Goal: Task Accomplishment & Management: Complete application form

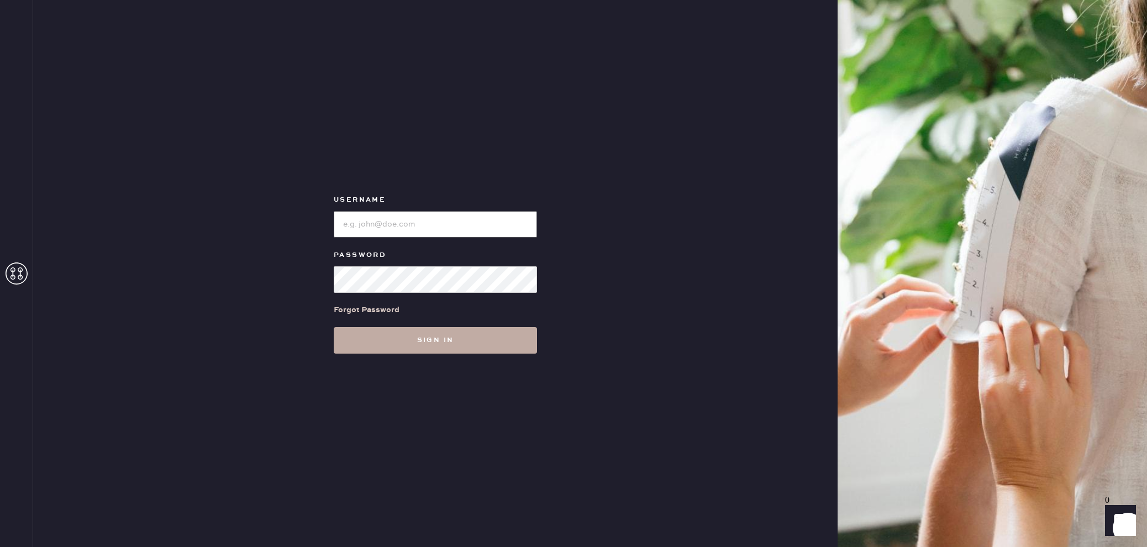
type input "reformationlajolla"
click at [484, 343] on button "Sign in" at bounding box center [435, 340] width 203 height 27
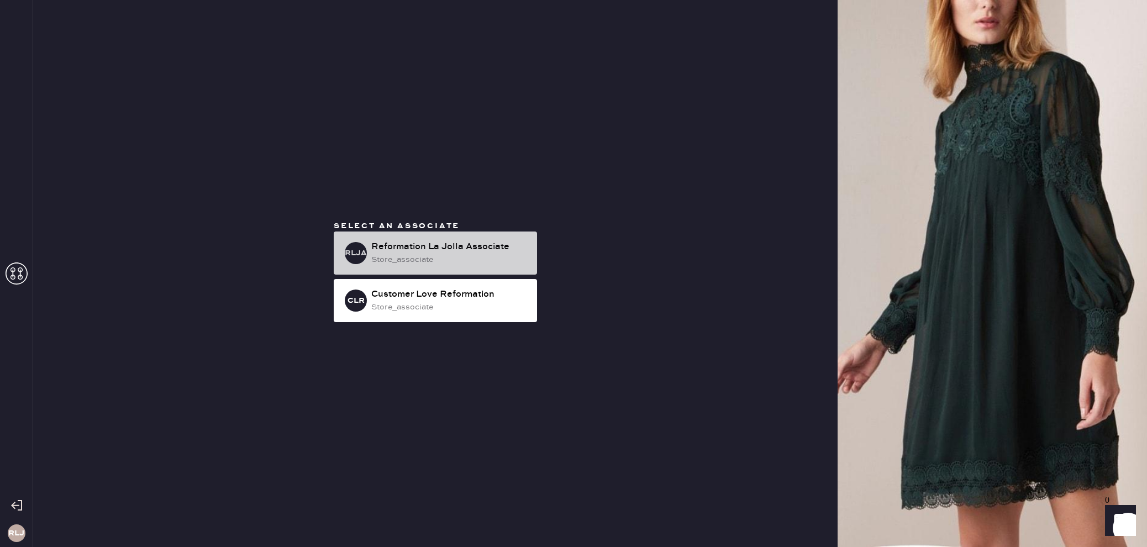
click at [482, 245] on div "Reformation La Jolla Associate" at bounding box center [449, 246] width 157 height 13
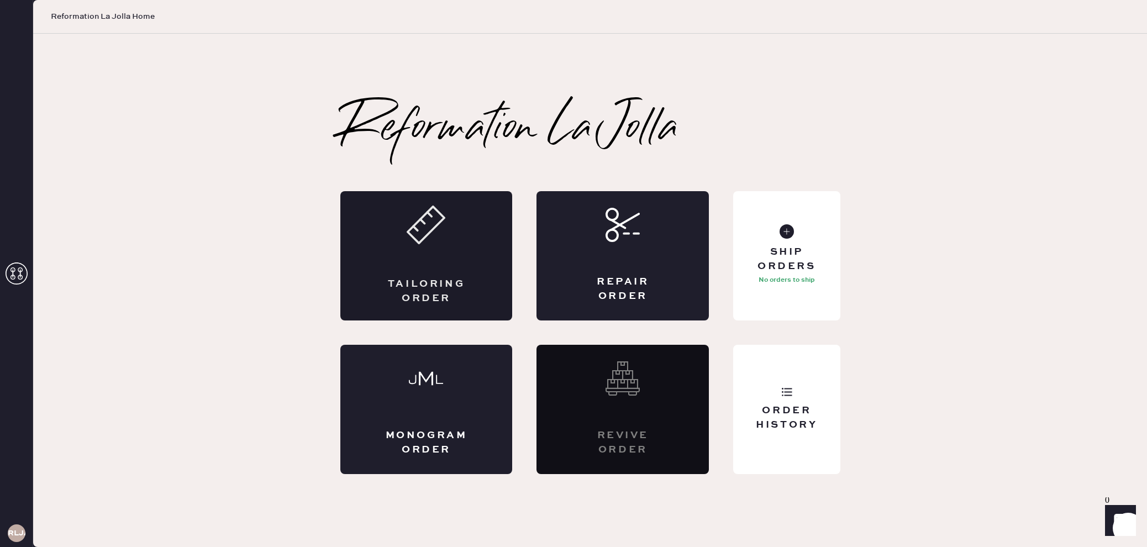
click at [456, 251] on div "Tailoring Order" at bounding box center [426, 255] width 172 height 129
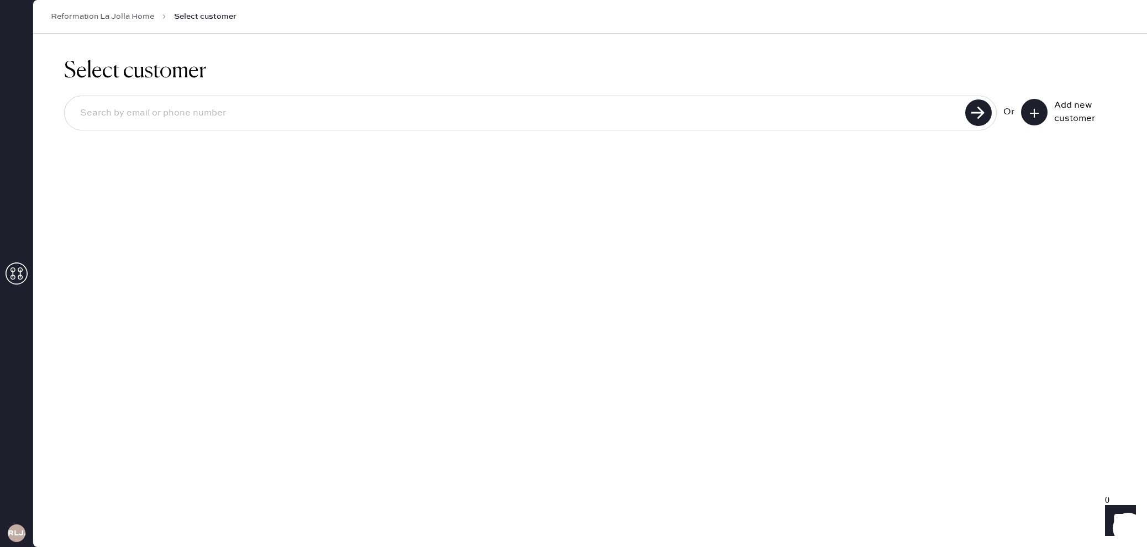
click at [1029, 108] on icon at bounding box center [1034, 113] width 11 height 11
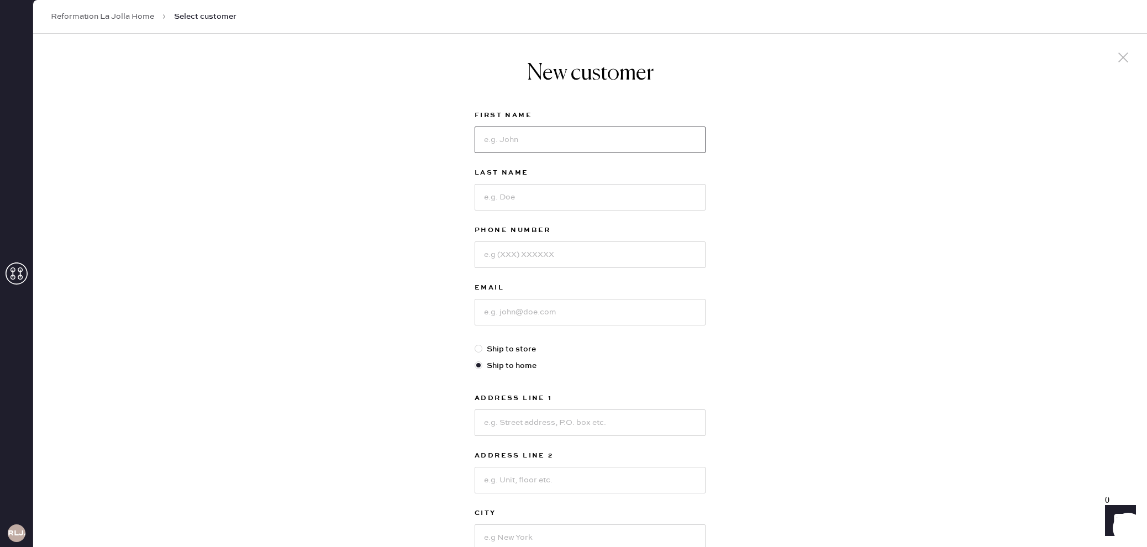
click at [686, 146] on input at bounding box center [590, 140] width 231 height 27
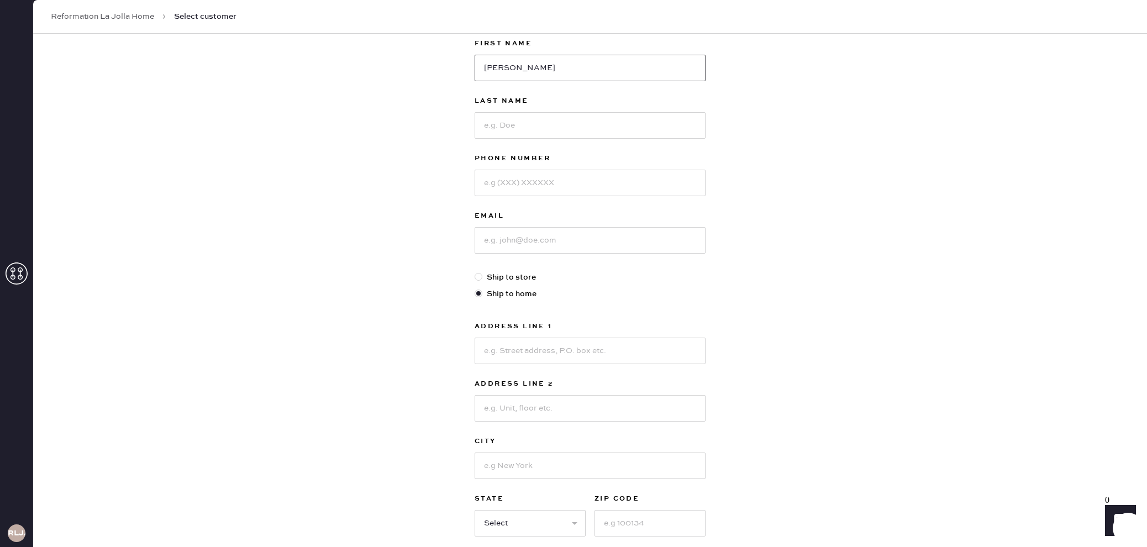
type input "[PERSON_NAME]"
drag, startPoint x: 636, startPoint y: 147, endPoint x: 636, endPoint y: 134, distance: 13.8
click at [638, 138] on div "Last Name" at bounding box center [590, 121] width 231 height 57
click at [641, 128] on input at bounding box center [590, 124] width 231 height 27
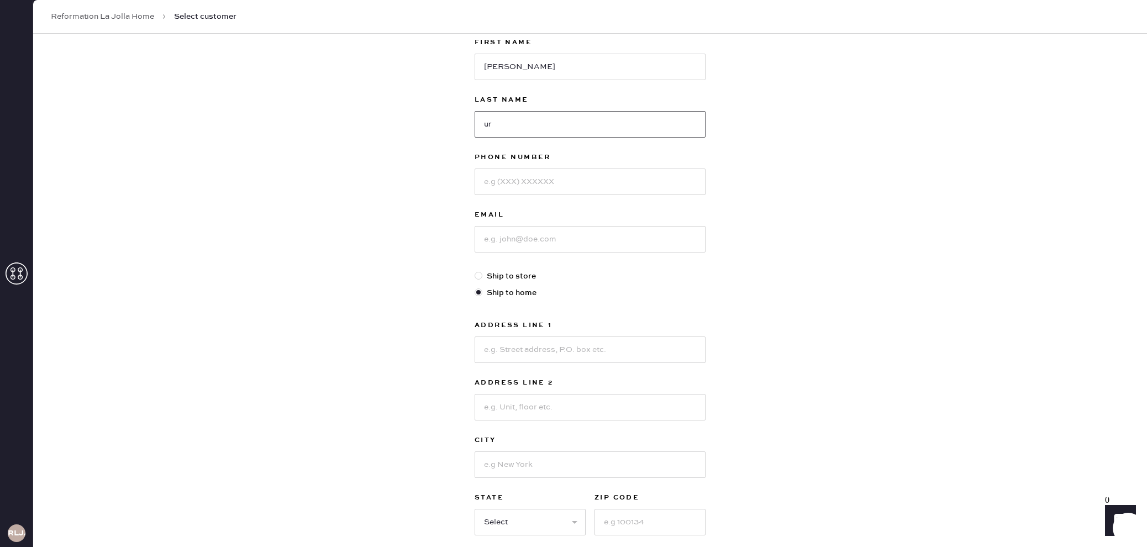
type input "u"
type input "Ure"
click at [600, 180] on input at bounding box center [590, 181] width 231 height 27
click at [503, 182] on input "530 925" at bounding box center [590, 181] width 231 height 27
click at [528, 178] on input "530-925" at bounding box center [590, 181] width 231 height 27
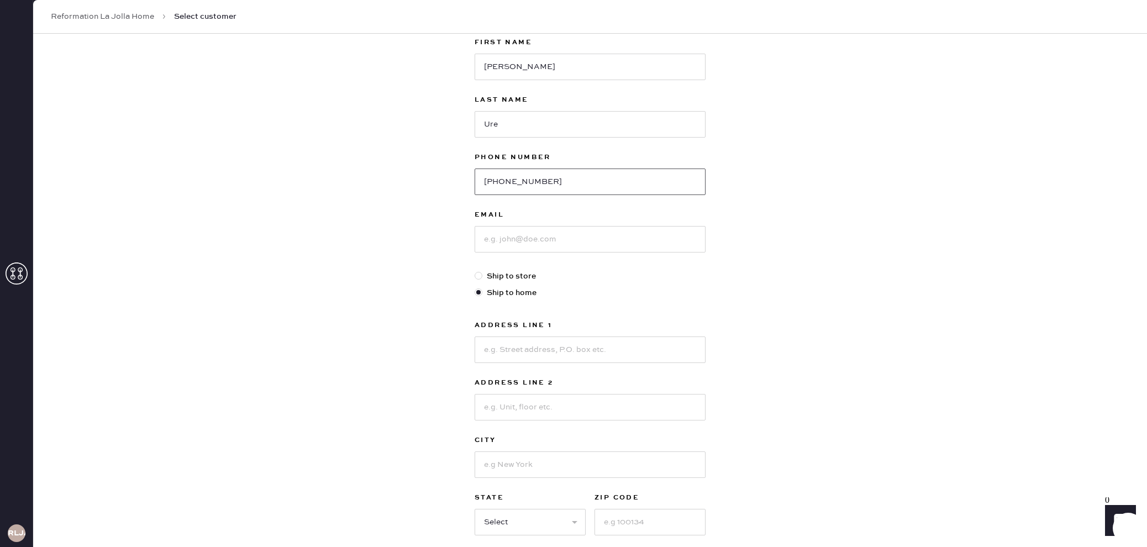
type input "[PHONE_NUMBER]"
click at [536, 238] on input at bounding box center [590, 238] width 231 height 27
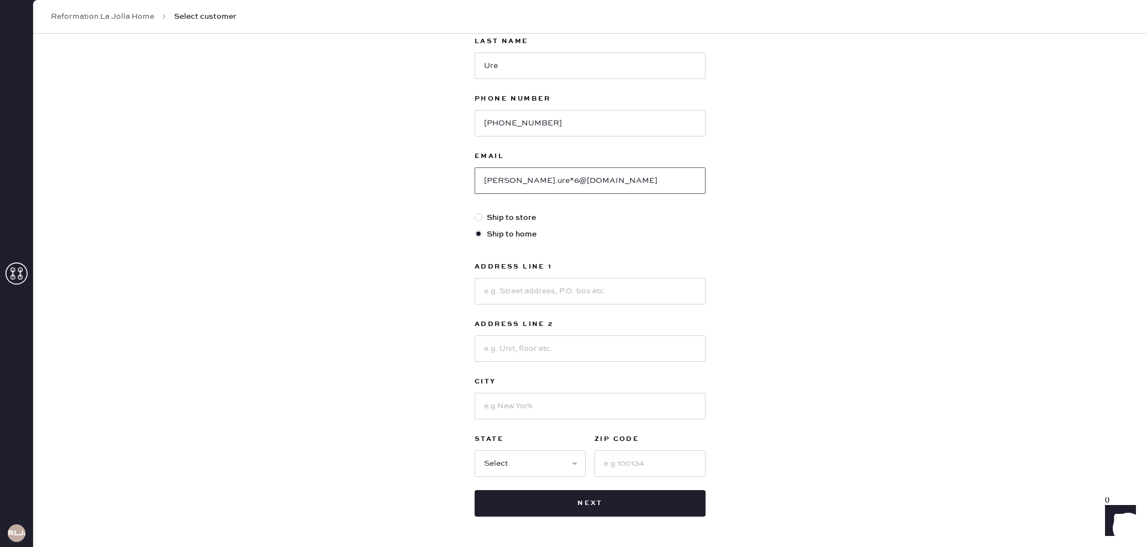
scroll to position [133, 0]
type input "[PERSON_NAME].ure*6@[DOMAIN_NAME]"
click at [613, 293] on input at bounding box center [590, 289] width 231 height 27
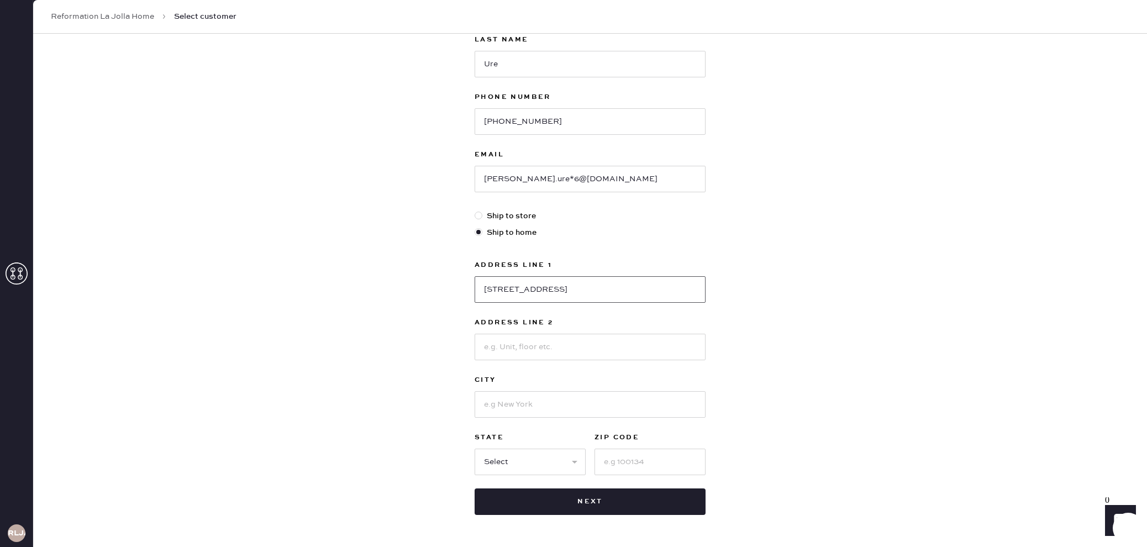
type input "[STREET_ADDRESS]"
click at [563, 404] on input at bounding box center [590, 404] width 231 height 27
type input "La Jolla"
click at [572, 458] on select "Select AK AL AR AZ CA CO CT [GEOGRAPHIC_DATA] DE FL [GEOGRAPHIC_DATA] HI [GEOGR…" at bounding box center [530, 462] width 111 height 27
select select "CA"
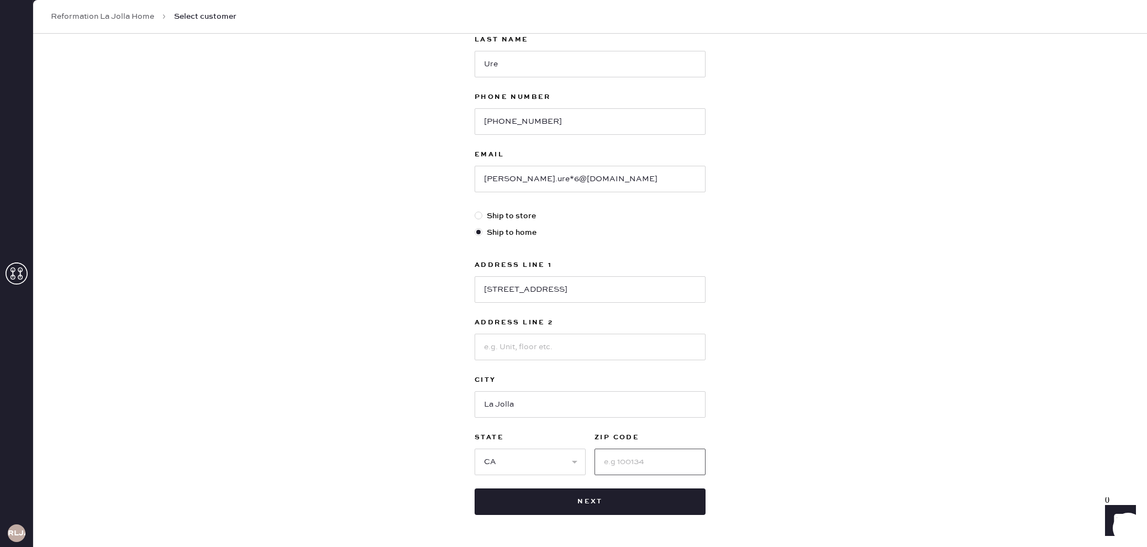
click at [675, 458] on input at bounding box center [649, 462] width 111 height 27
type input "92092"
click at [557, 339] on input at bounding box center [590, 347] width 231 height 27
type input "#2831"
click at [523, 177] on input "[PERSON_NAME].ure*6@[DOMAIN_NAME]" at bounding box center [590, 179] width 231 height 27
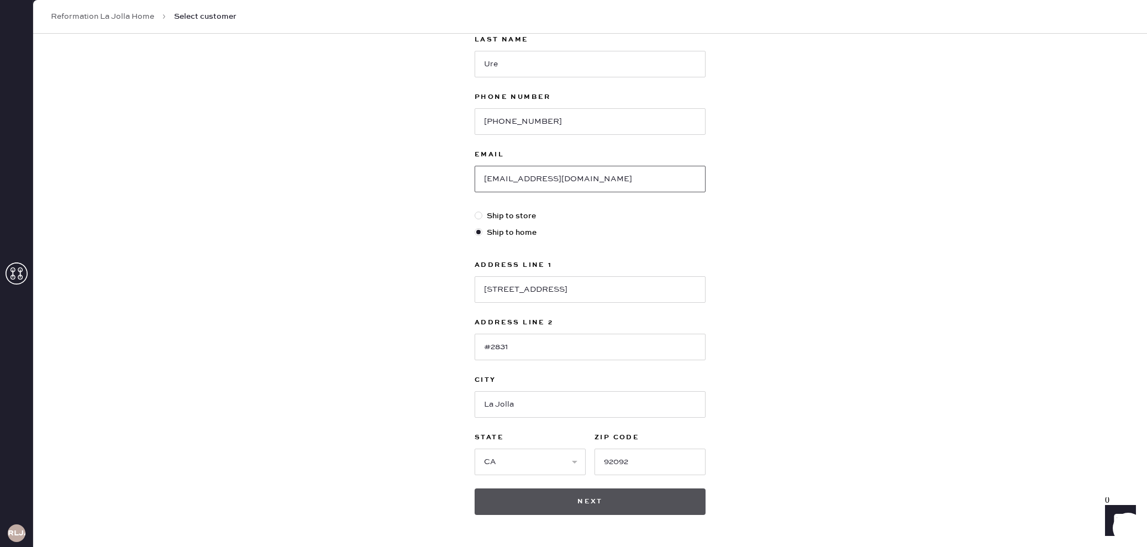
type input "[EMAIL_ADDRESS][DOMAIN_NAME]"
click at [592, 502] on button "Next" at bounding box center [590, 501] width 231 height 27
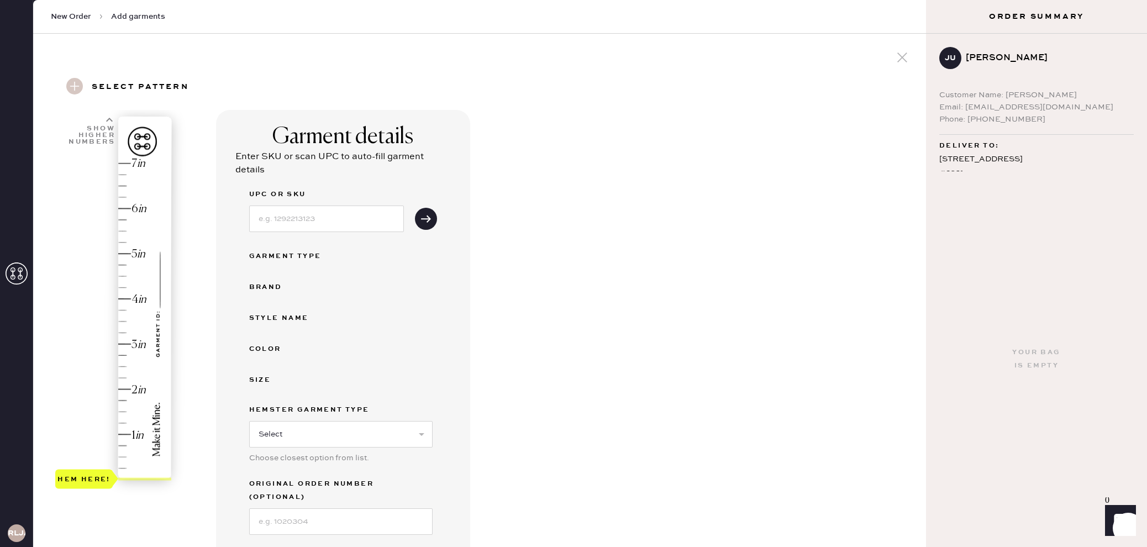
click at [122, 411] on div "Hem here!" at bounding box center [114, 322] width 118 height 326
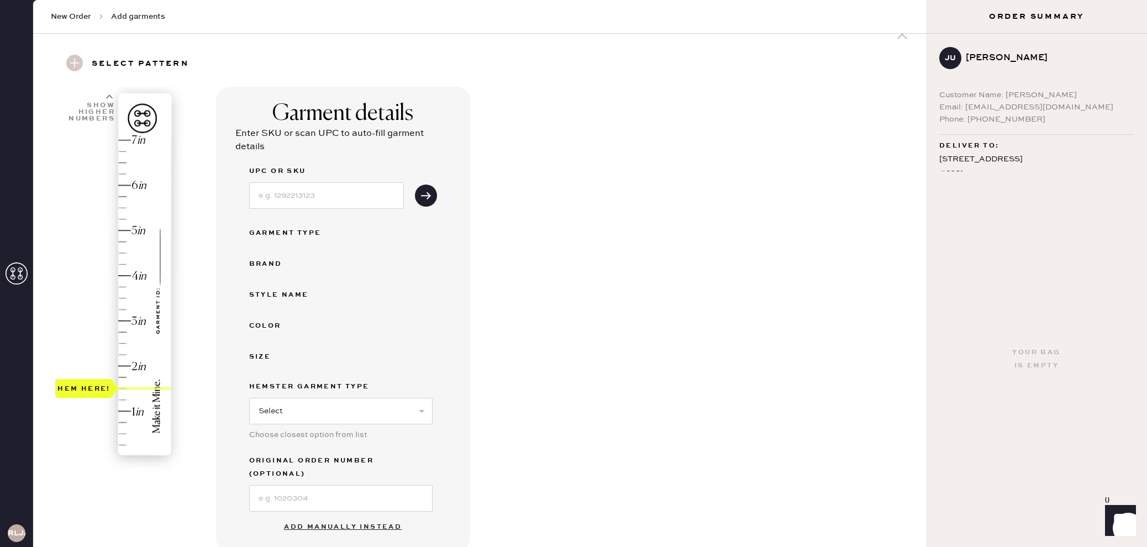
scroll to position [24, 0]
click at [336, 199] on input at bounding box center [326, 195] width 155 height 27
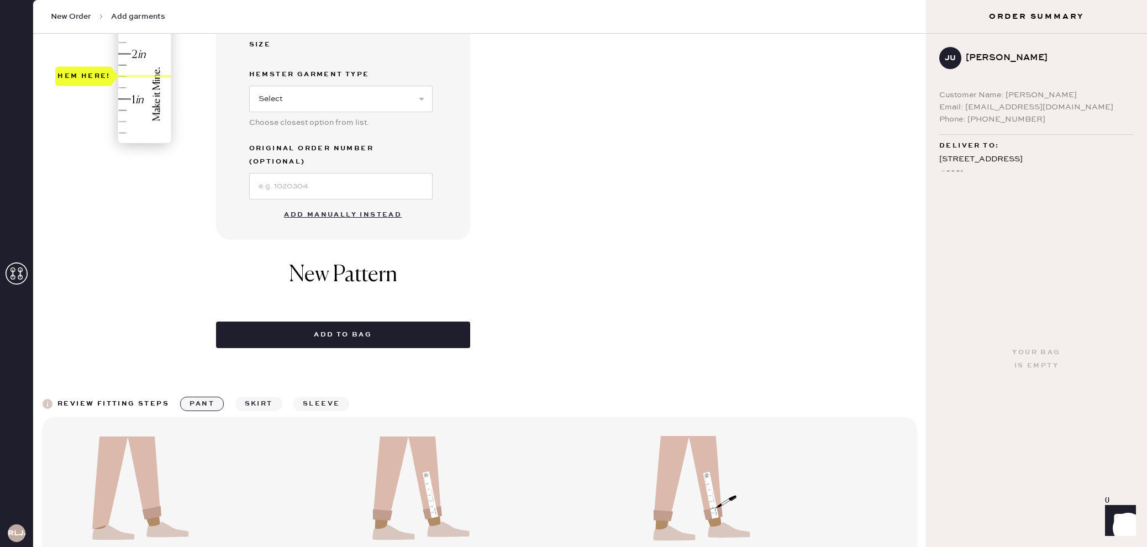
scroll to position [330, 0]
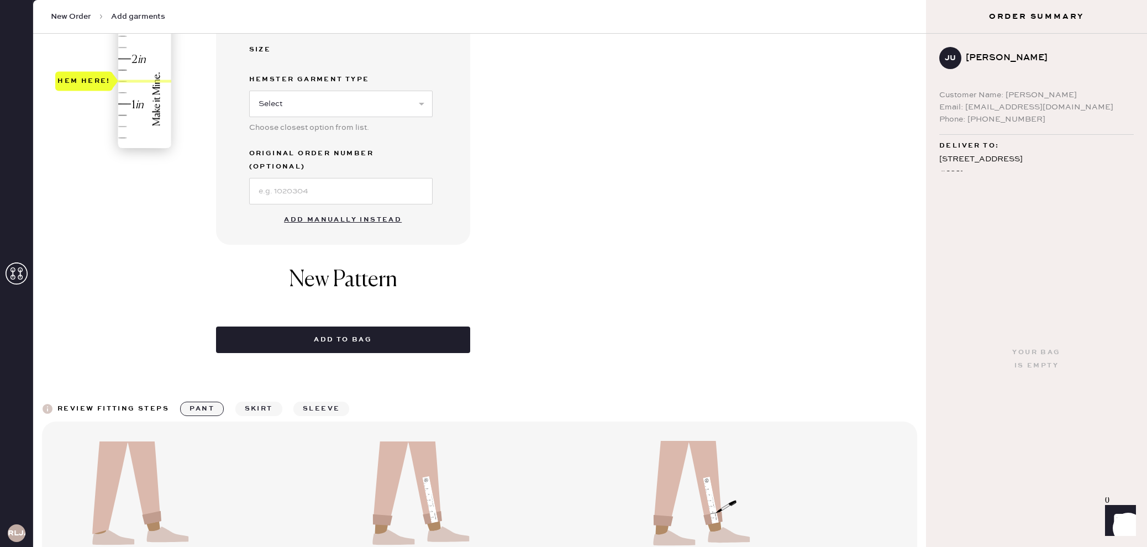
click at [379, 209] on button "Add manually instead" at bounding box center [342, 220] width 131 height 22
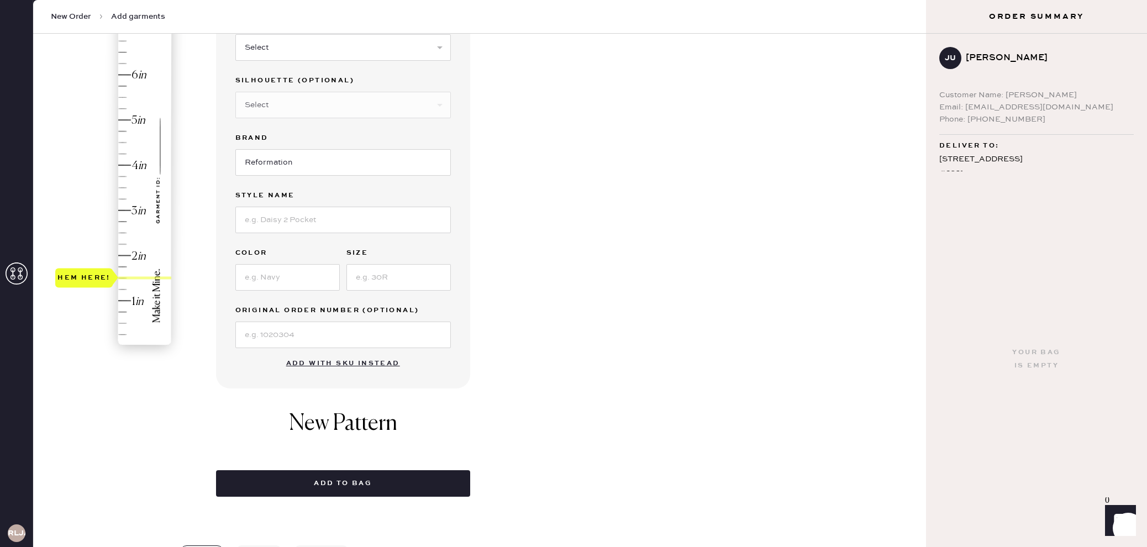
scroll to position [53, 0]
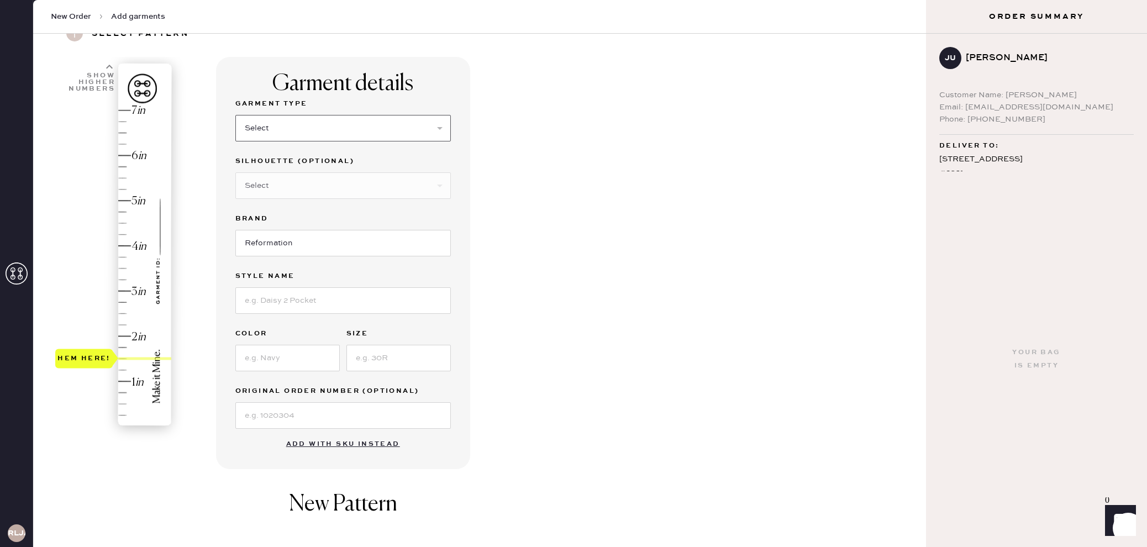
click at [439, 127] on select "Select Basic Skirt Jeans Leggings Pants Shorts Basic Sleeved Dress Basic Sleeve…" at bounding box center [342, 128] width 215 height 27
select select "2"
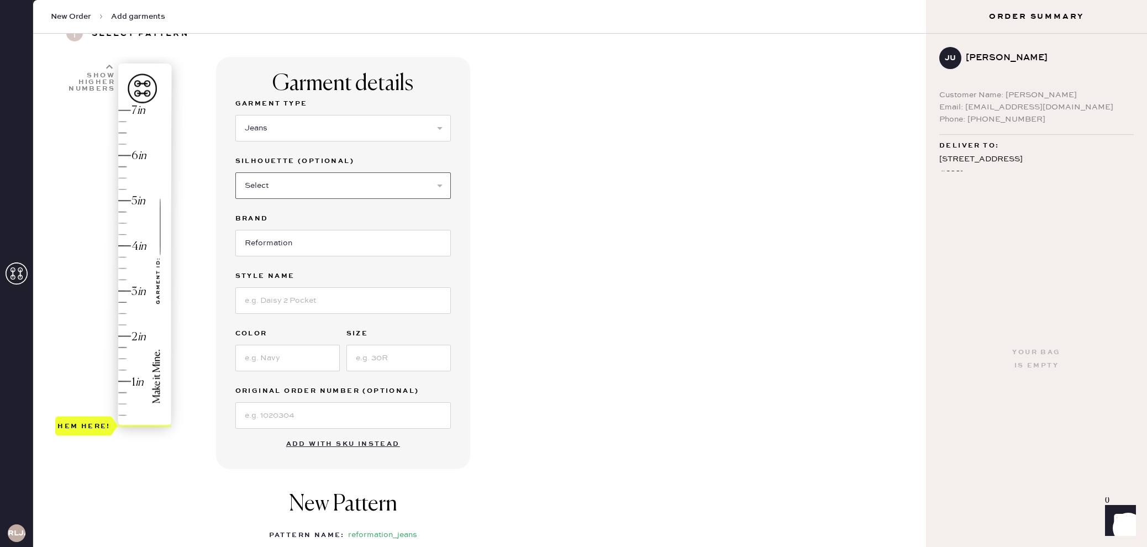
click at [372, 183] on select "Select Shorts Cropped Flare Boot Cut Straight Skinny Other" at bounding box center [342, 185] width 215 height 27
select select "5"
click at [342, 302] on input at bounding box center [342, 300] width 215 height 27
type input "val 90s mid rise"
click at [276, 356] on input at bounding box center [287, 358] width 104 height 27
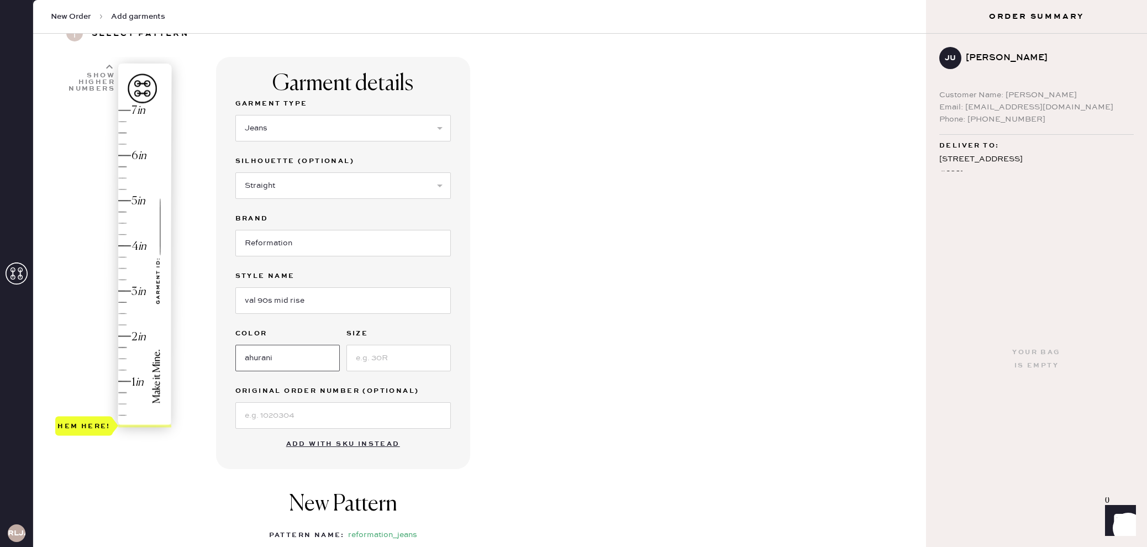
type input "ahurani"
click at [393, 355] on input at bounding box center [398, 358] width 104 height 27
type input "26"
type input "1.5"
click at [123, 356] on div "Hem here!" at bounding box center [114, 269] width 118 height 326
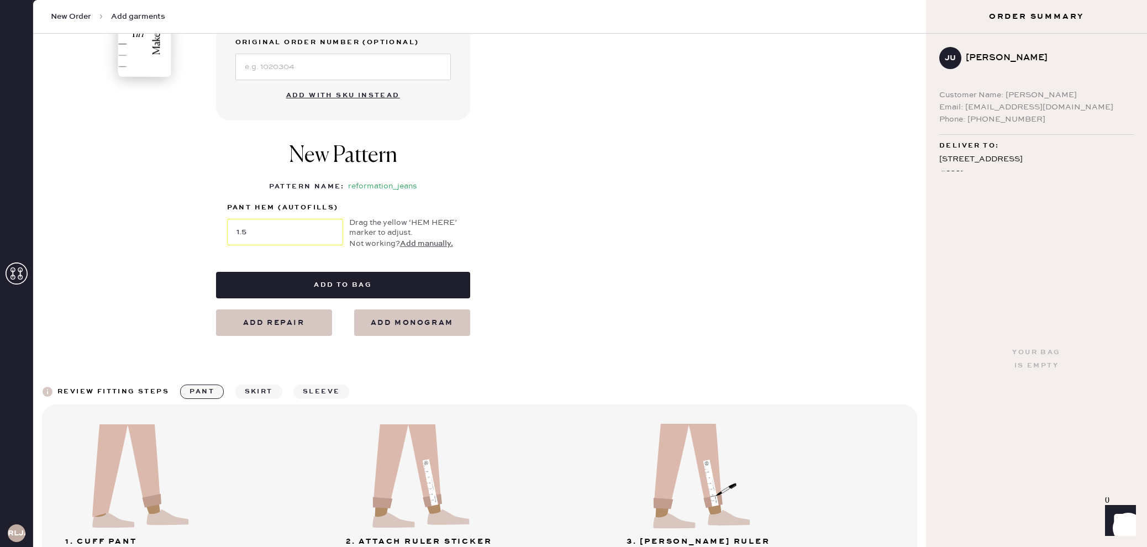
scroll to position [404, 0]
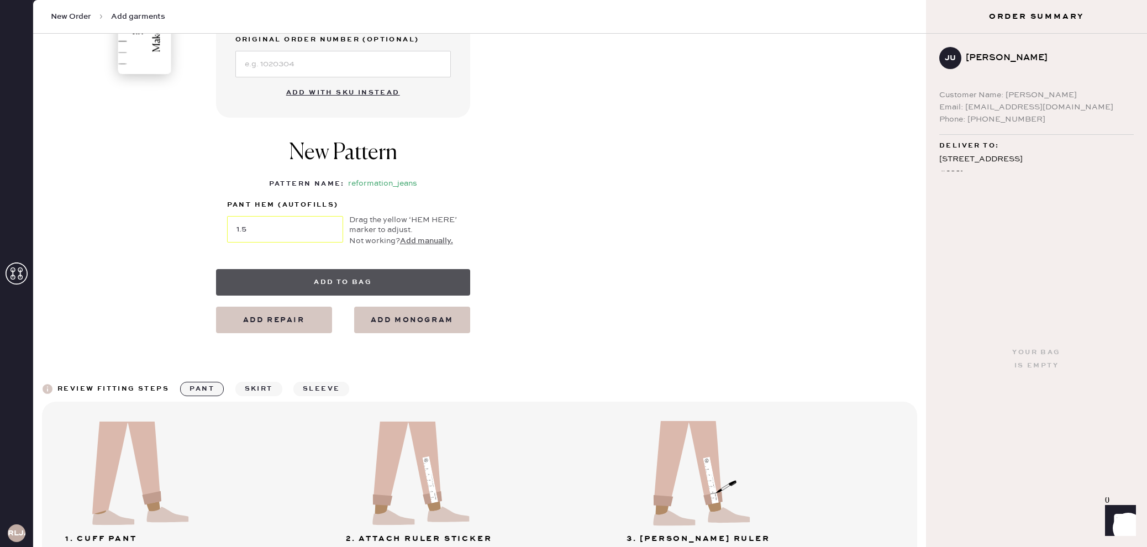
click at [367, 280] on button "Add to bag" at bounding box center [343, 282] width 254 height 27
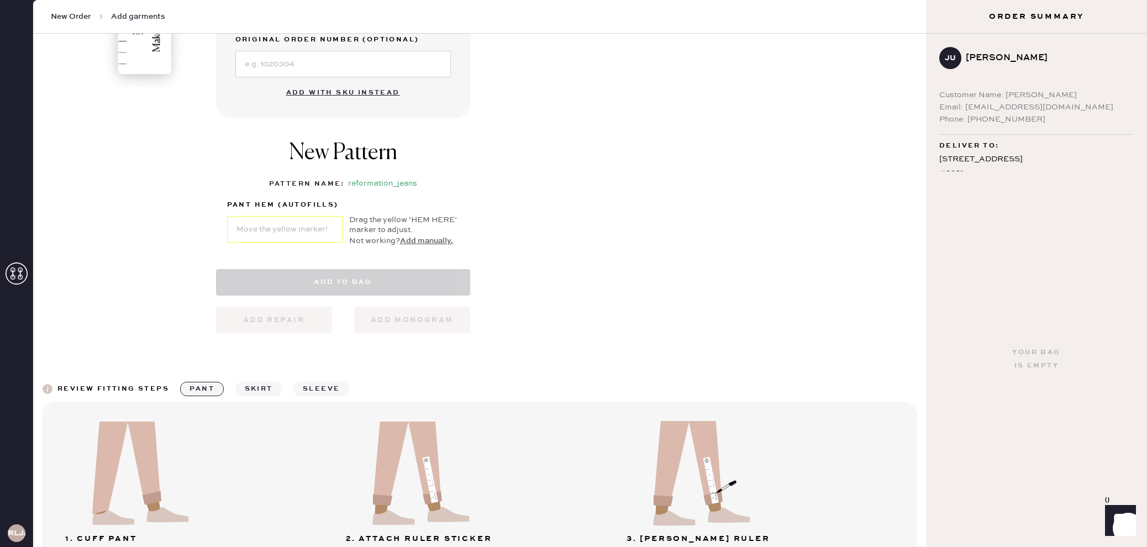
select select "2"
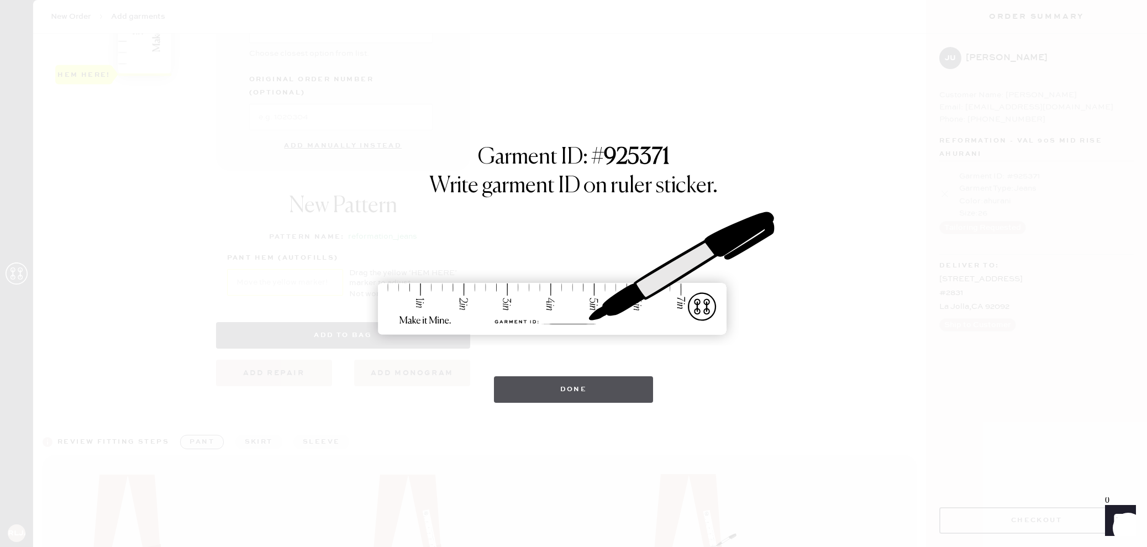
click at [613, 396] on button "Done" at bounding box center [574, 389] width 160 height 27
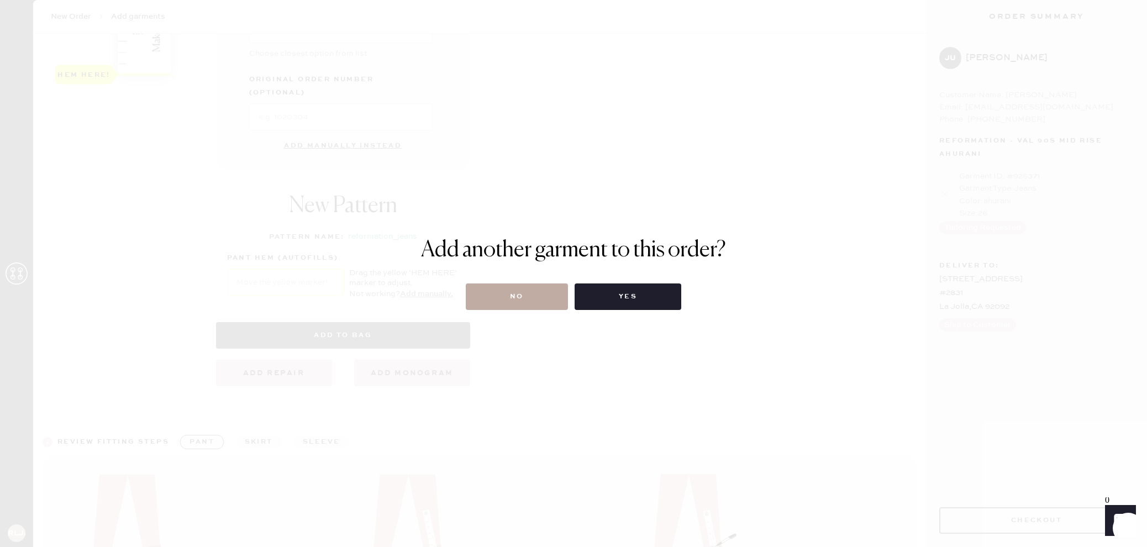
click at [529, 301] on button "No" at bounding box center [517, 296] width 102 height 27
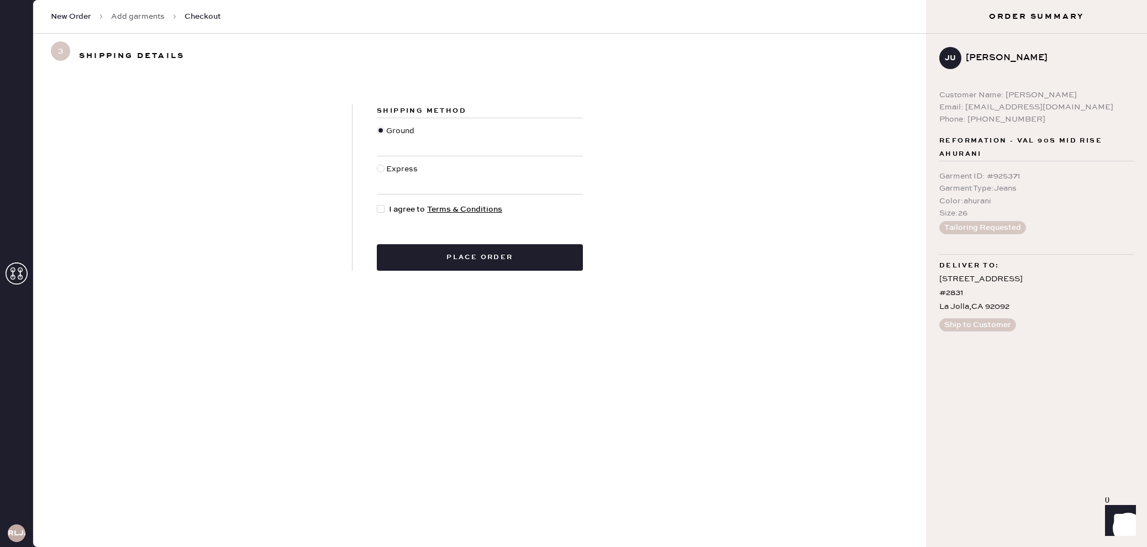
click at [383, 212] on div at bounding box center [381, 209] width 8 height 8
click at [377, 204] on input "I agree to Terms & Conditions" at bounding box center [377, 203] width 1 height 1
checkbox input "true"
click at [455, 261] on button "Place order" at bounding box center [480, 257] width 206 height 27
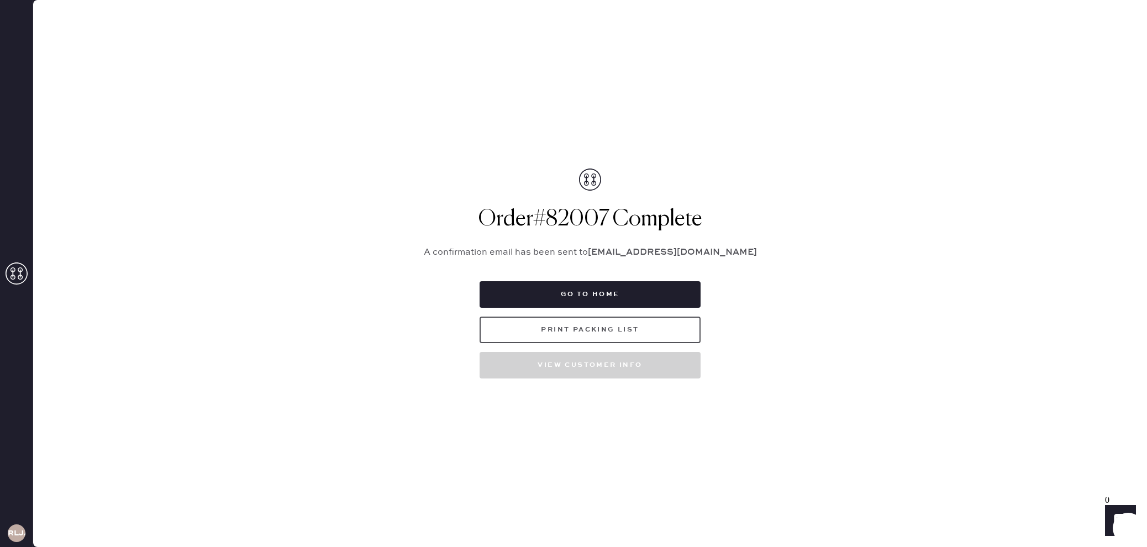
click at [634, 330] on button "Print Packing List" at bounding box center [589, 330] width 221 height 27
click at [638, 287] on button "Go to home" at bounding box center [589, 294] width 221 height 27
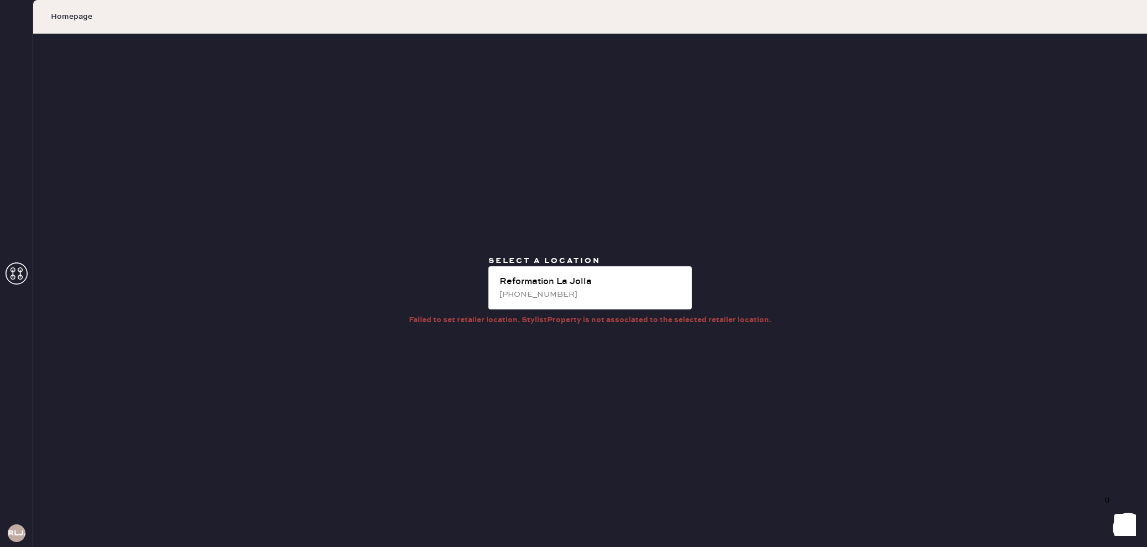
click at [20, 279] on use at bounding box center [17, 273] width 22 height 22
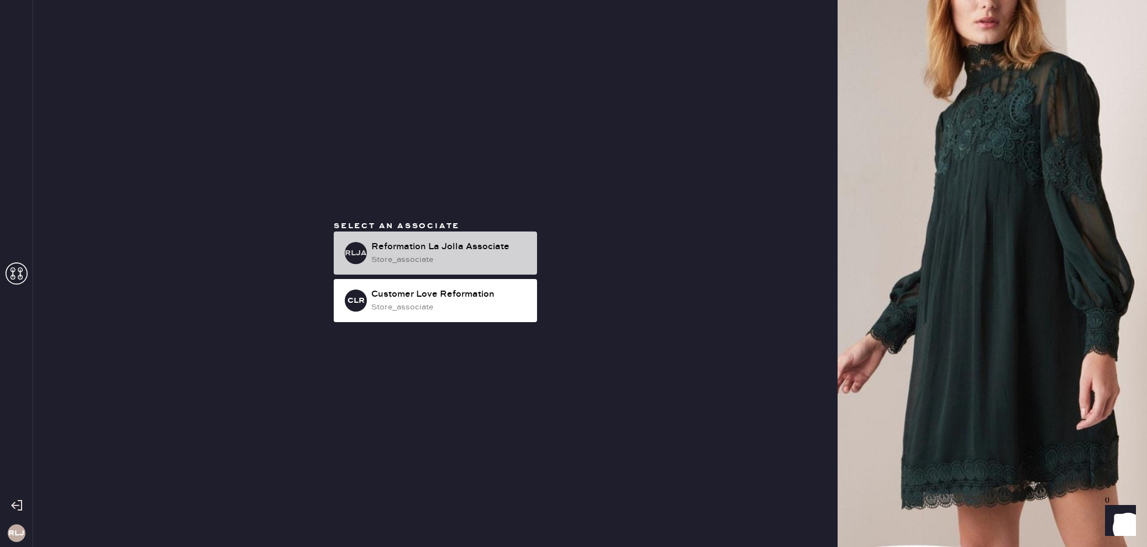
click at [416, 259] on div "store_associate" at bounding box center [449, 260] width 157 height 12
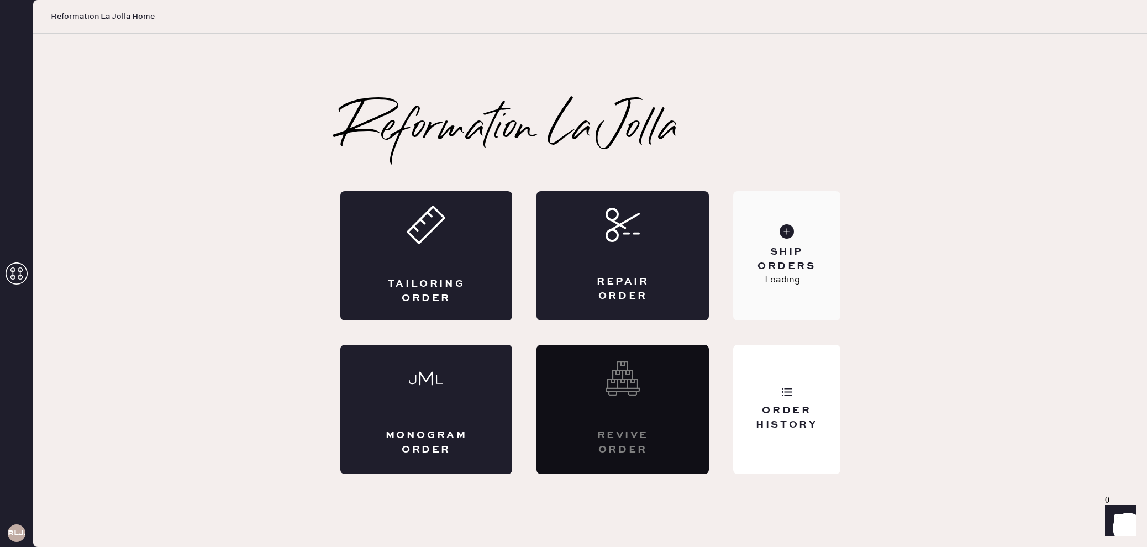
click at [810, 262] on div "Ship Orders" at bounding box center [786, 259] width 89 height 28
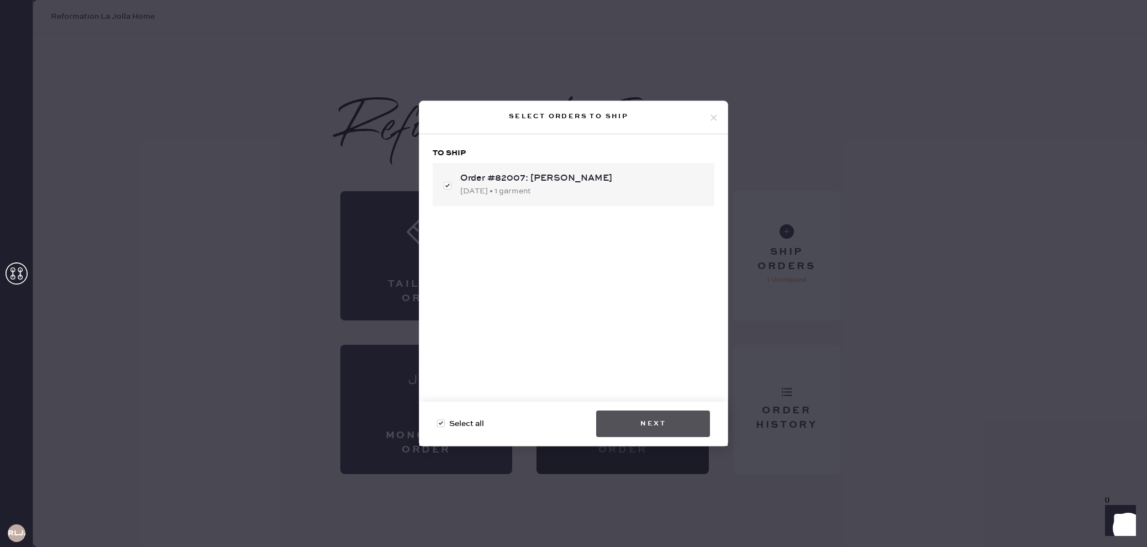
click at [646, 425] on button "Next" at bounding box center [653, 423] width 114 height 27
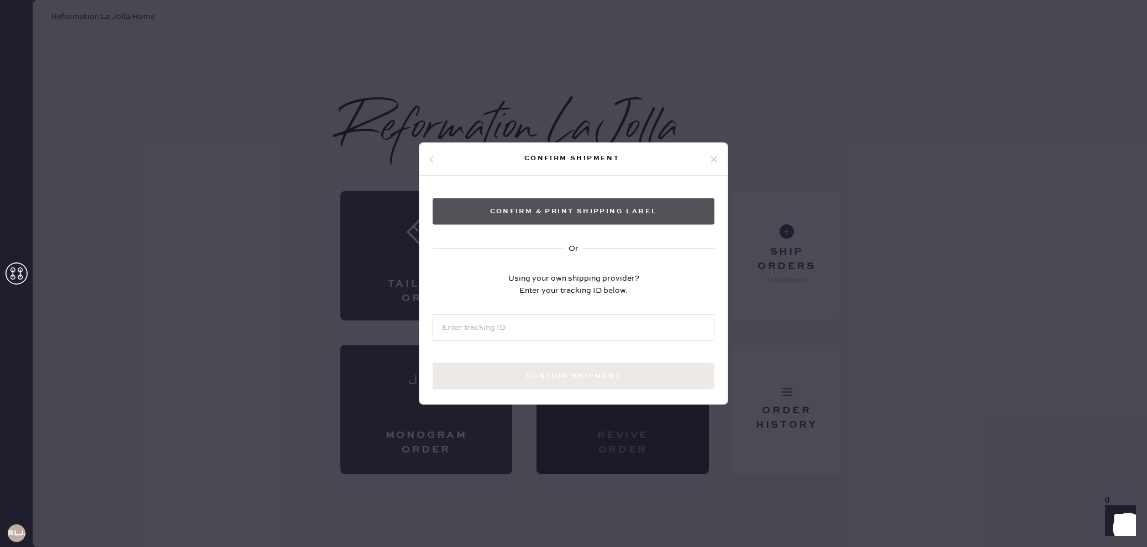
click at [631, 207] on button "Confirm & Print shipping label" at bounding box center [574, 211] width 282 height 27
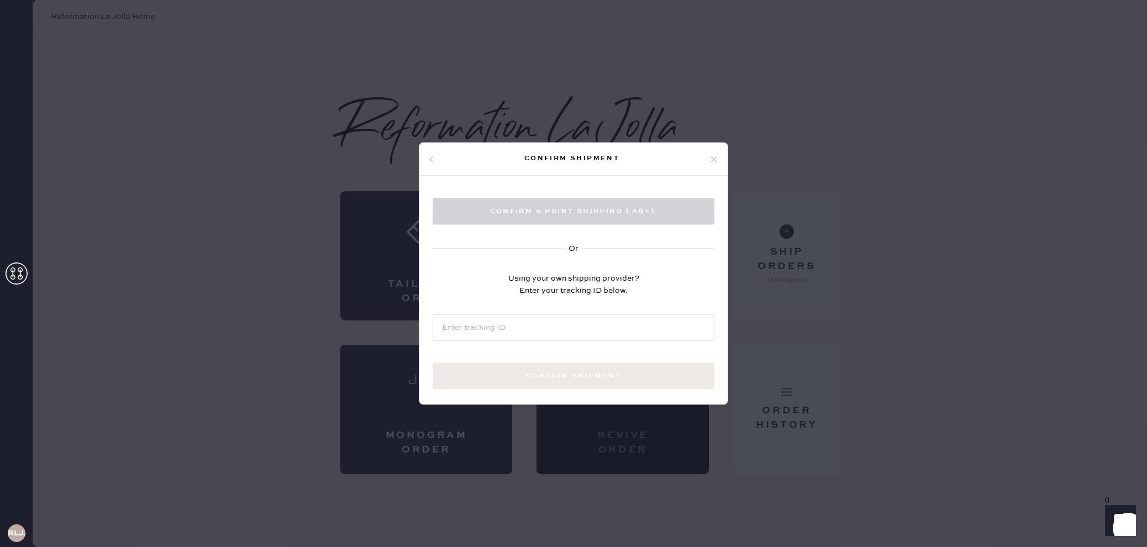
click at [714, 160] on icon at bounding box center [714, 159] width 10 height 10
